Goal: Information Seeking & Learning: Find specific fact

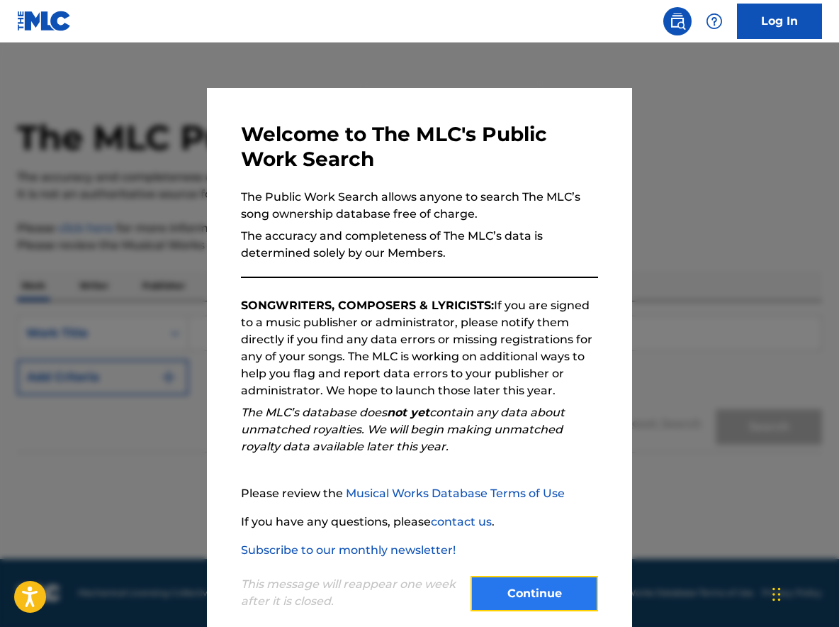
click at [514, 592] on button "Continue" at bounding box center [535, 592] width 128 height 35
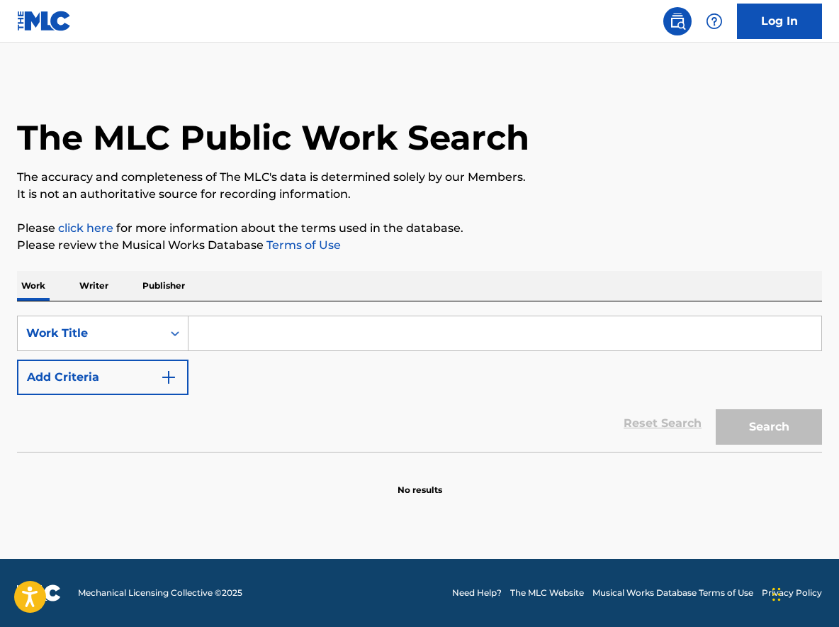
click at [235, 328] on input "Search Form" at bounding box center [505, 333] width 633 height 34
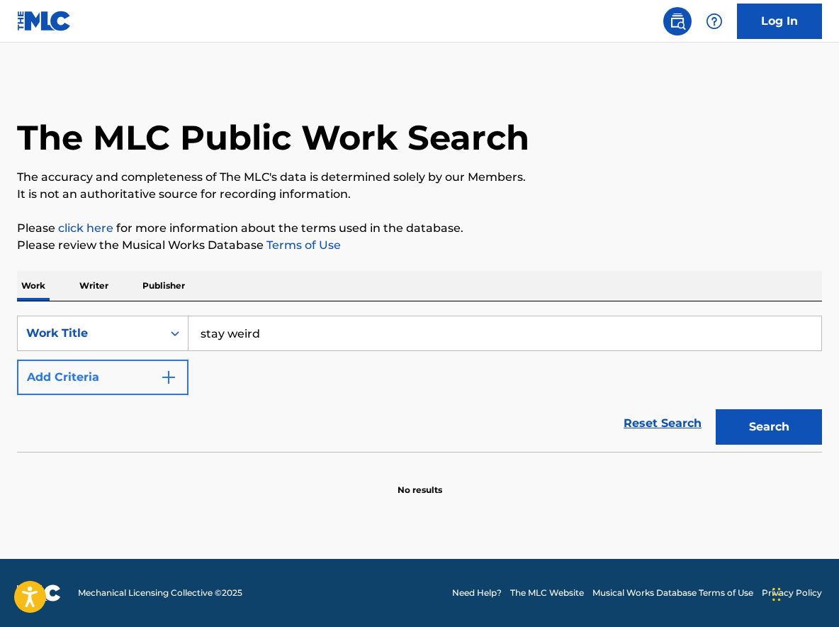
type input "stay weird"
click at [174, 386] on button "Add Criteria" at bounding box center [103, 376] width 172 height 35
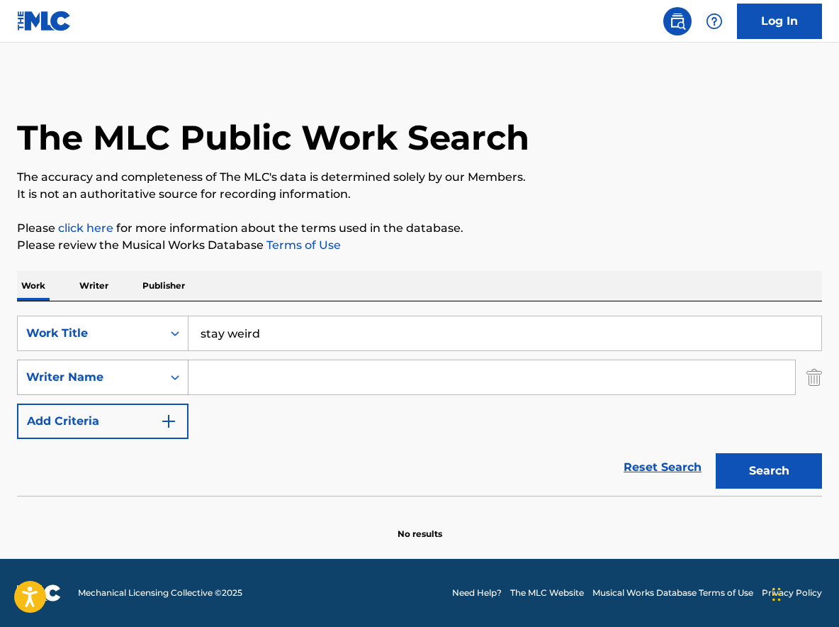
click at [158, 380] on div "Writer Name" at bounding box center [90, 377] width 145 height 27
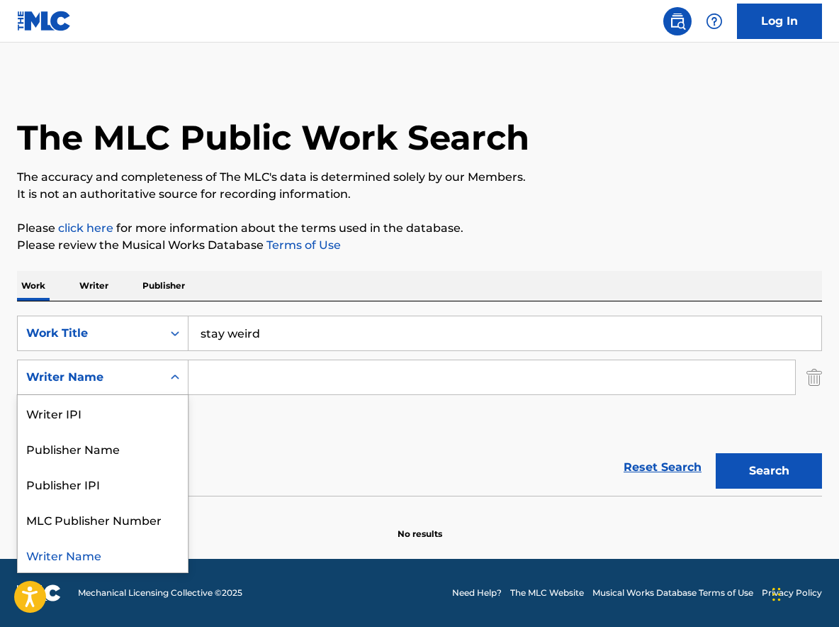
click at [158, 380] on div "Writer Name" at bounding box center [90, 377] width 145 height 27
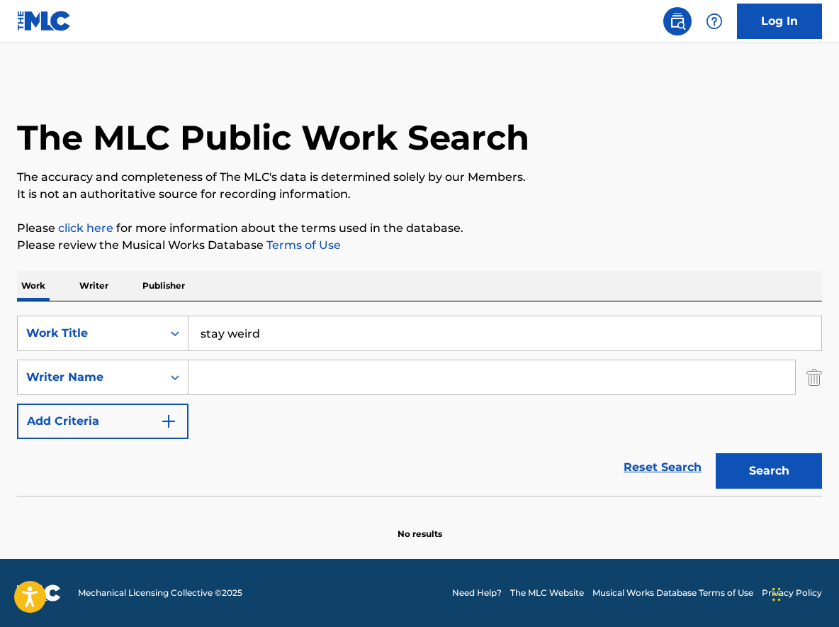
click at [223, 373] on input "Search Form" at bounding box center [492, 377] width 607 height 34
click at [716, 453] on button "Search" at bounding box center [769, 470] width 106 height 35
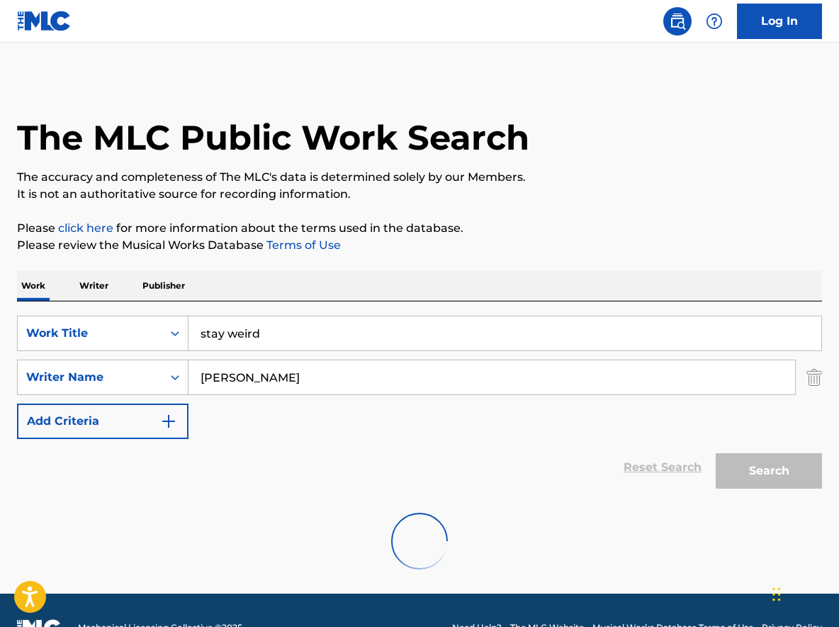
click at [601, 356] on div "SearchWithCriteria532f1006-0c20-4651-a6ee-769635551e1a Work Title stay weird Se…" at bounding box center [419, 376] width 805 height 123
drag, startPoint x: 391, startPoint y: 364, endPoint x: 342, endPoint y: 373, distance: 49.9
click at [342, 373] on input "lzzy hale" at bounding box center [492, 377] width 607 height 34
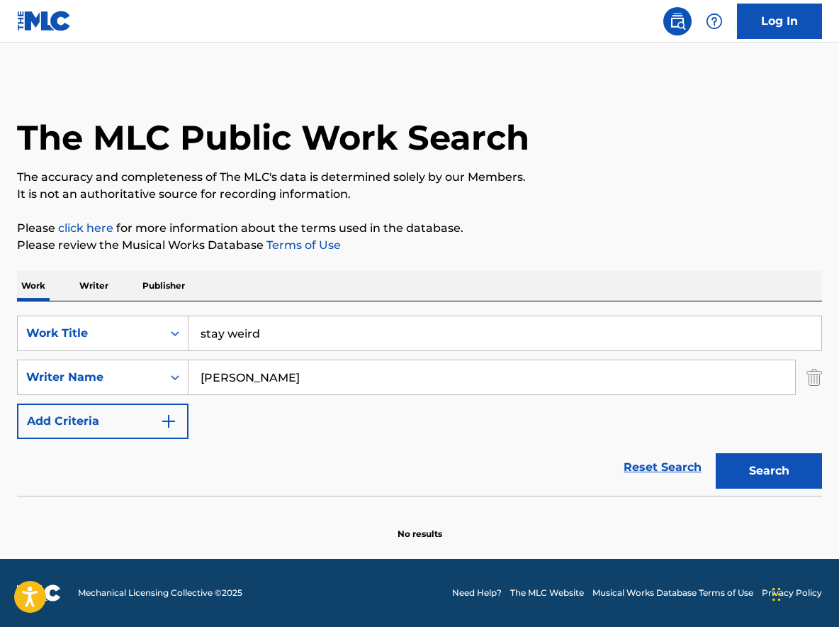
type input "lee jennings"
click at [716, 453] on button "Search" at bounding box center [769, 470] width 106 height 35
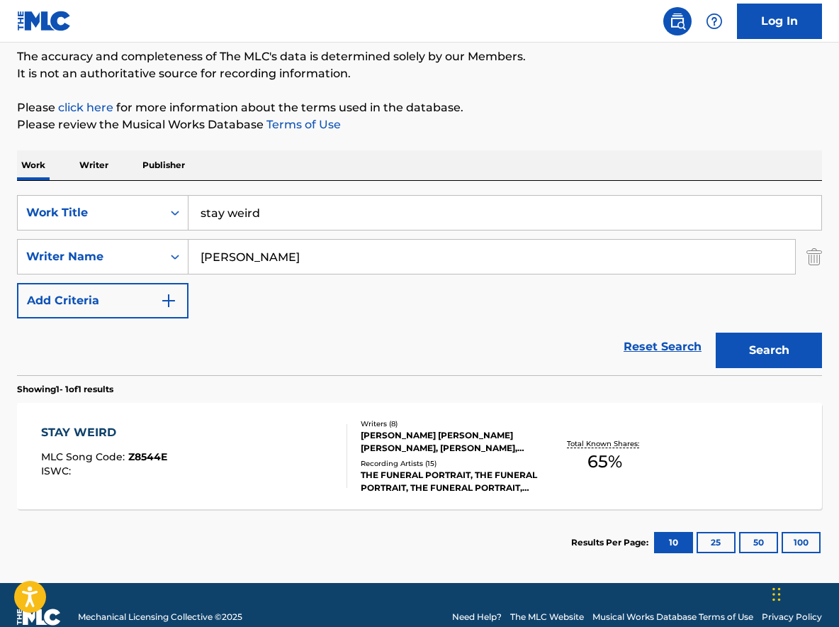
scroll to position [123, 0]
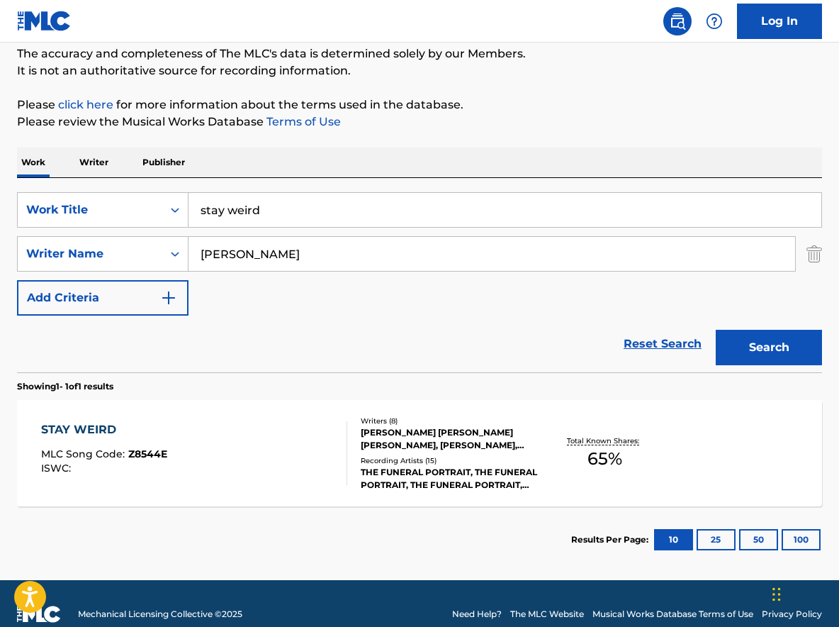
click at [237, 468] on div "STAY WEIRD MLC Song Code : Z8544E ISWC :" at bounding box center [194, 453] width 306 height 64
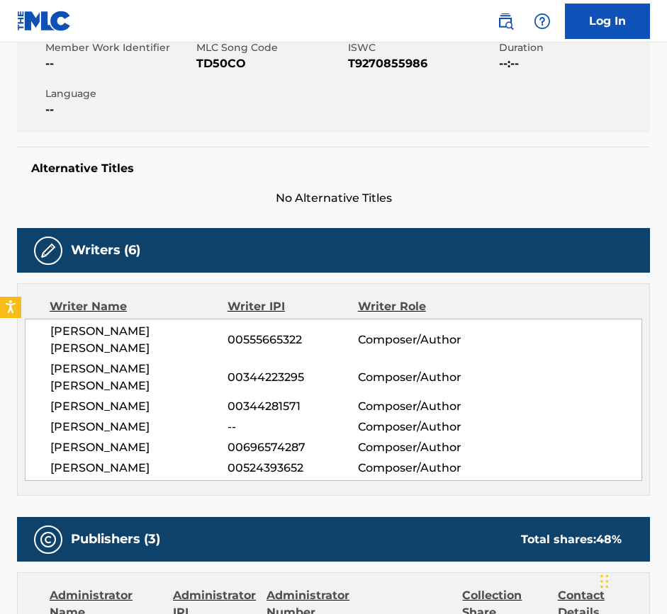
scroll to position [271, 0]
